Goal: Task Accomplishment & Management: Use online tool/utility

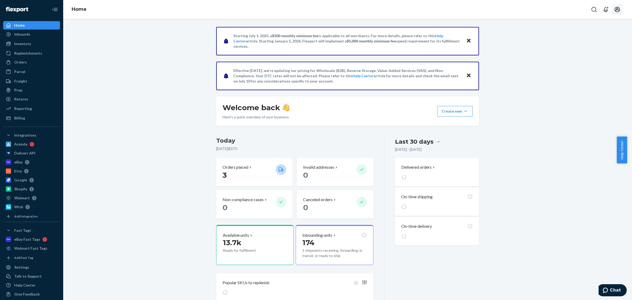
click at [613, 7] on div at bounding box center [606, 9] width 35 height 11
click at [617, 10] on icon "Open account menu" at bounding box center [617, 9] width 5 height 5
click at [592, 129] on div "Starting [DATE], a $500 monthly minimum fee is applicable to all merchants. For…" at bounding box center [347, 167] width 561 height 281
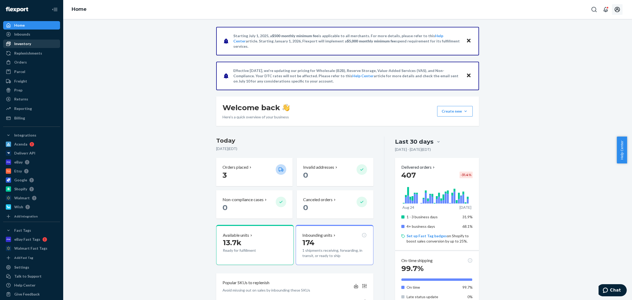
click at [34, 43] on div "Inventory" at bounding box center [32, 43] width 56 height 7
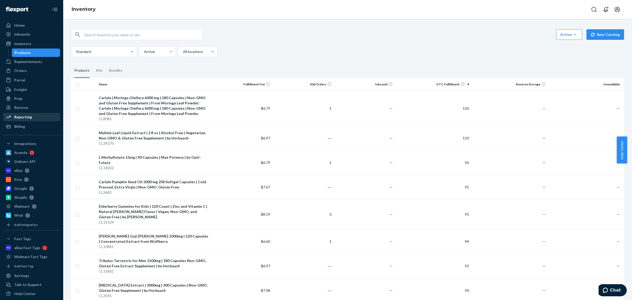
click at [30, 116] on div "Reporting" at bounding box center [23, 116] width 18 height 5
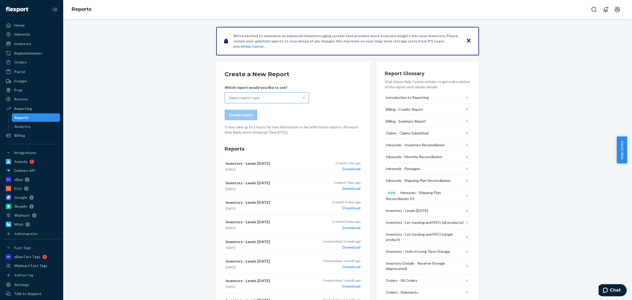
click at [277, 98] on div "Select report type" at bounding box center [262, 97] width 74 height 11
click at [230, 98] on input "Select report type" at bounding box center [229, 97] width 1 height 5
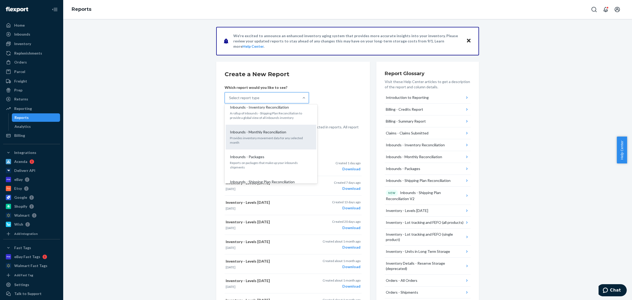
scroll to position [99, 0]
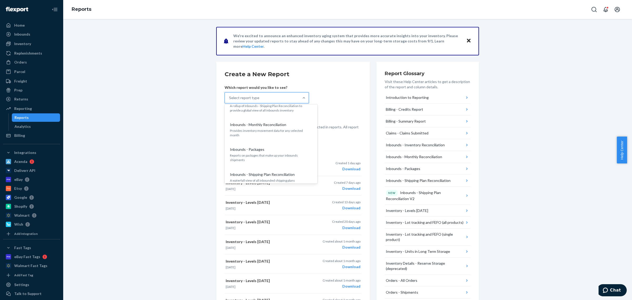
click at [343, 93] on form "Create a New Report Which report would you like to see? option Inbounds - Month…" at bounding box center [293, 102] width 137 height 65
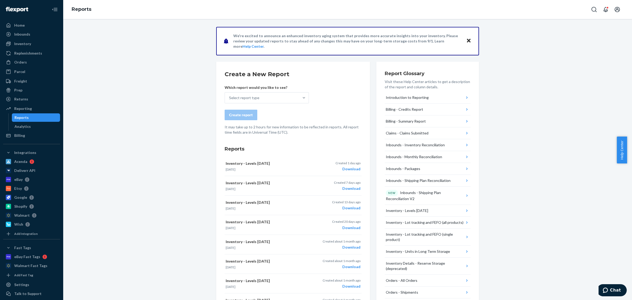
click at [298, 90] on div "Which report would you like to see? Select report type" at bounding box center [267, 94] width 84 height 18
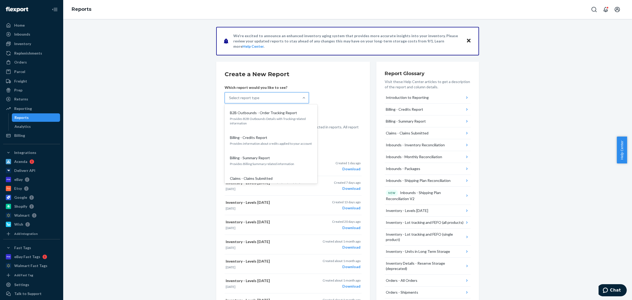
click at [286, 96] on div "Select report type" at bounding box center [262, 97] width 74 height 11
click at [230, 96] on input "option B2B Outbounds - Order Tracking Report focused, 1 of 30. 30 results avail…" at bounding box center [229, 97] width 1 height 5
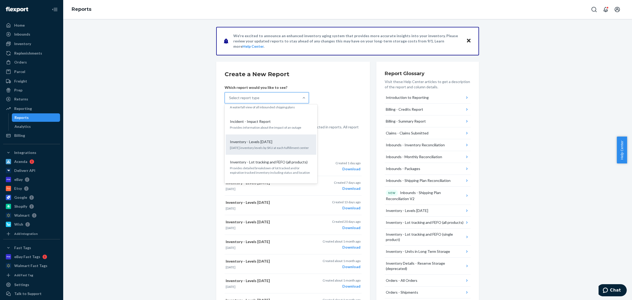
click at [278, 139] on div "Inventory - Levels [DATE]" at bounding box center [270, 141] width 84 height 5
click at [230, 100] on input "option Inventory - Levels [DATE] focused, 11 of 30. 30 results available. Use U…" at bounding box center [229, 97] width 1 height 5
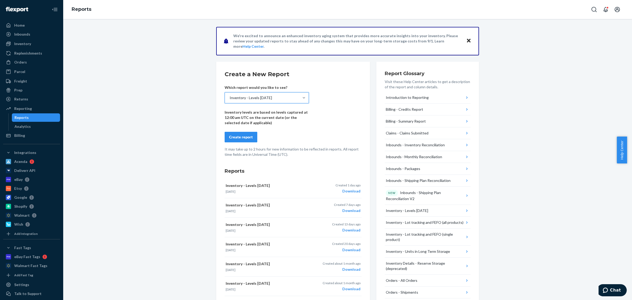
click at [246, 136] on div "Create report" at bounding box center [241, 136] width 24 height 5
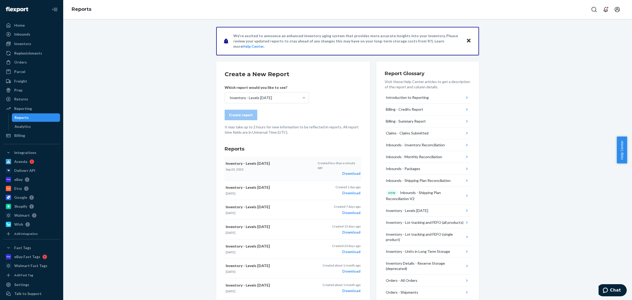
click at [344, 171] on div "Download" at bounding box center [339, 173] width 43 height 5
